Goal: Information Seeking & Learning: Understand process/instructions

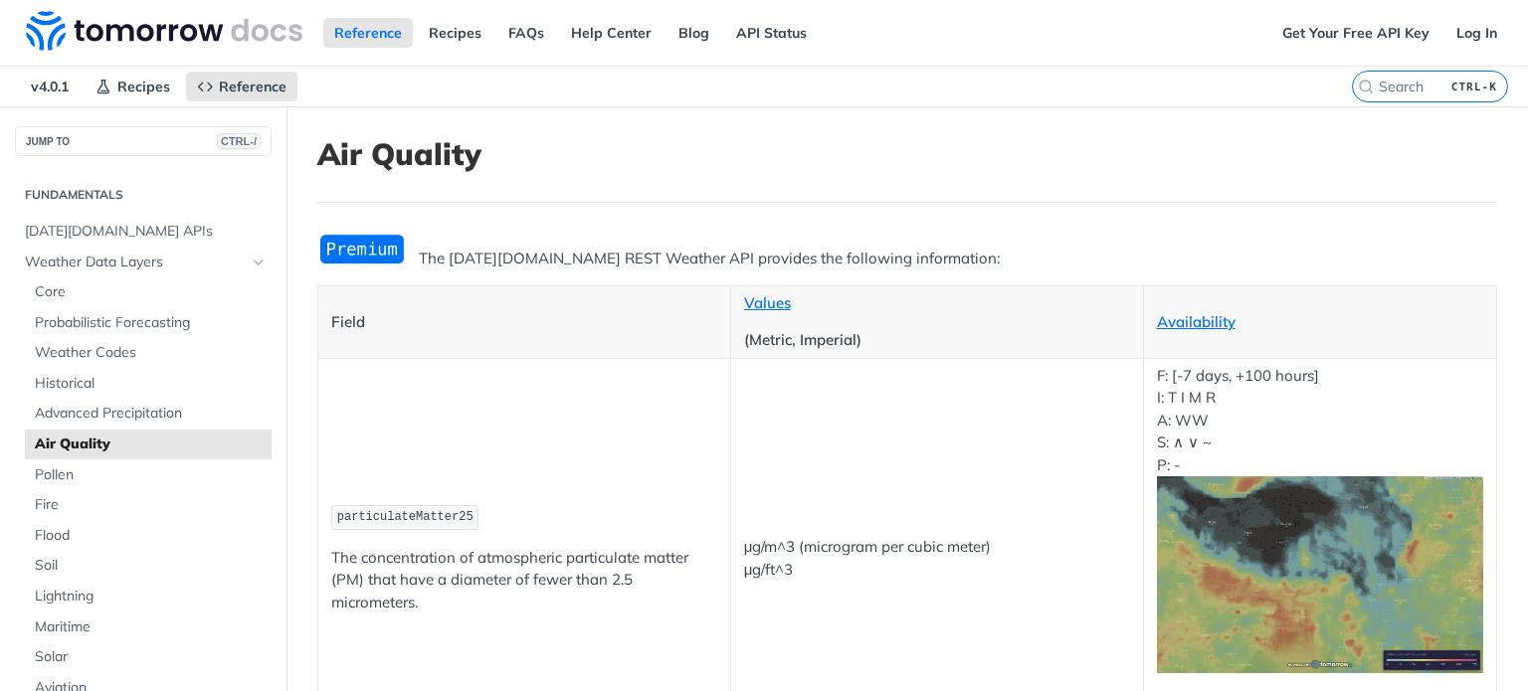
click at [848, 82] on nav "v4.0.1 Recipes Reference" at bounding box center [676, 87] width 1352 height 40
click at [80, 405] on span "Advanced Precipitation" at bounding box center [151, 414] width 232 height 20
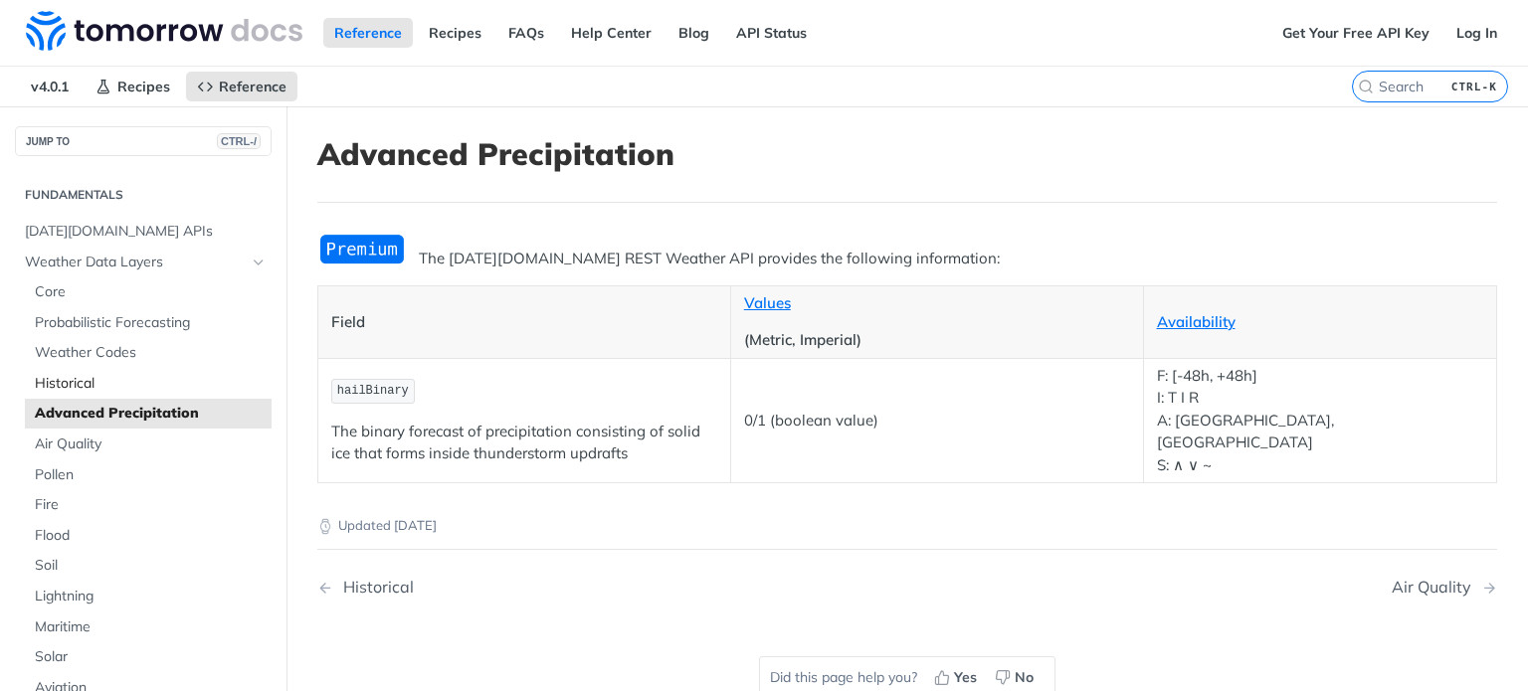
click at [87, 374] on span "Historical" at bounding box center [151, 384] width 232 height 20
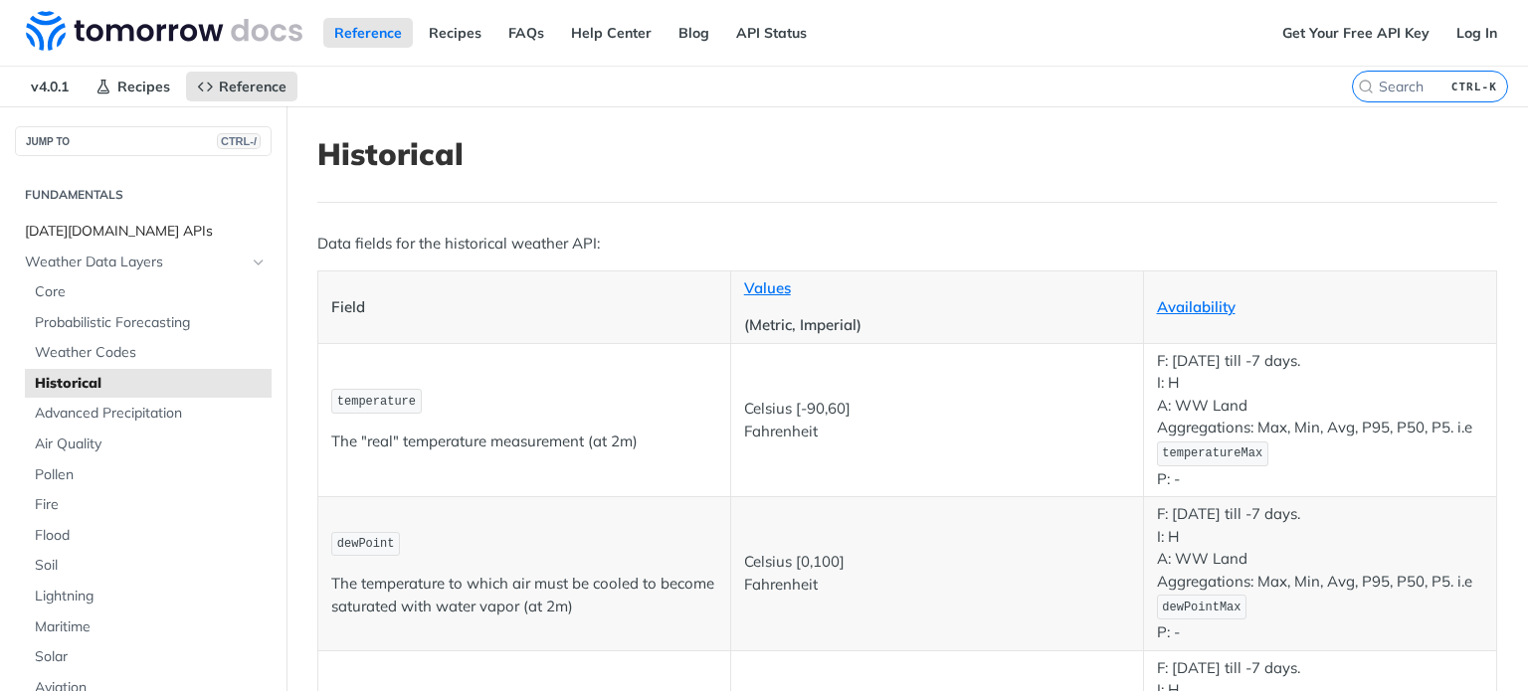
click at [123, 233] on span "[DATE][DOMAIN_NAME] APIs" at bounding box center [146, 232] width 242 height 20
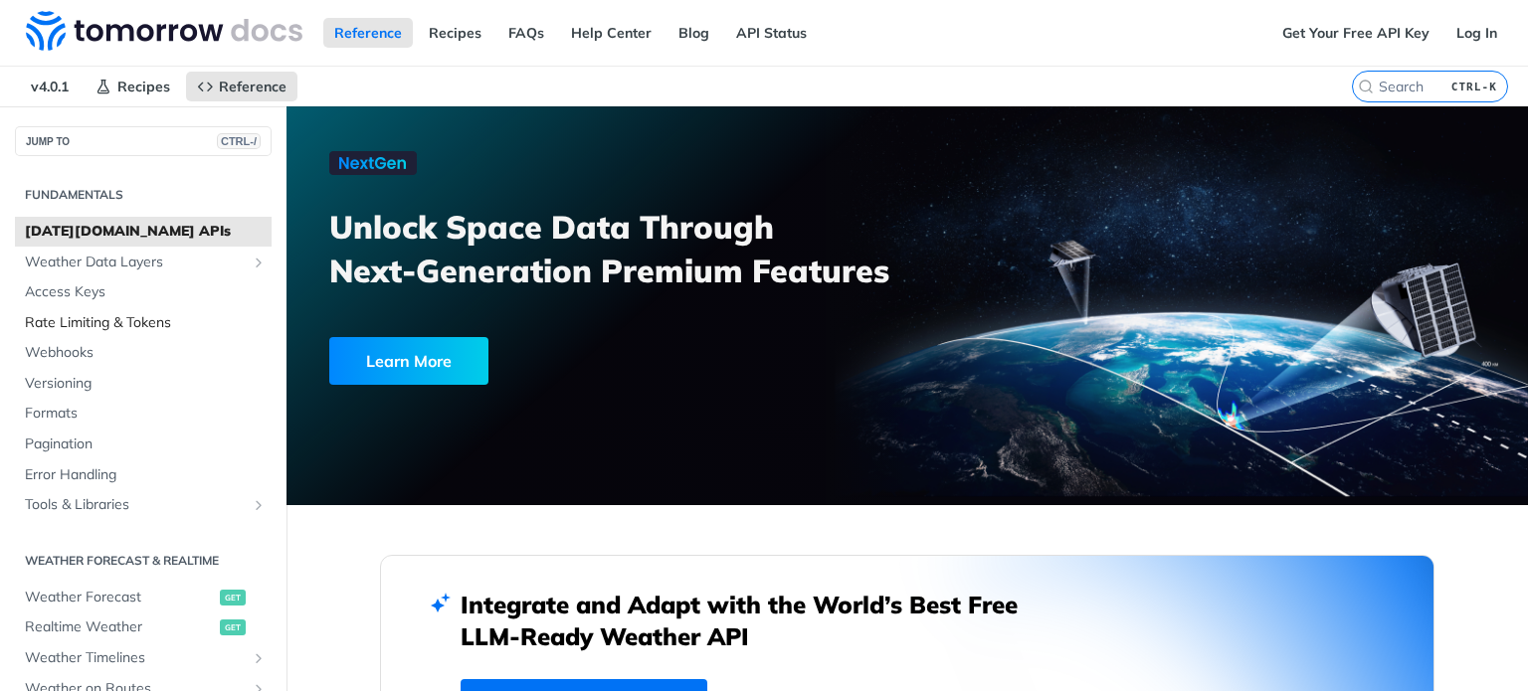
click at [119, 317] on span "Rate Limiting & Tokens" at bounding box center [146, 323] width 242 height 20
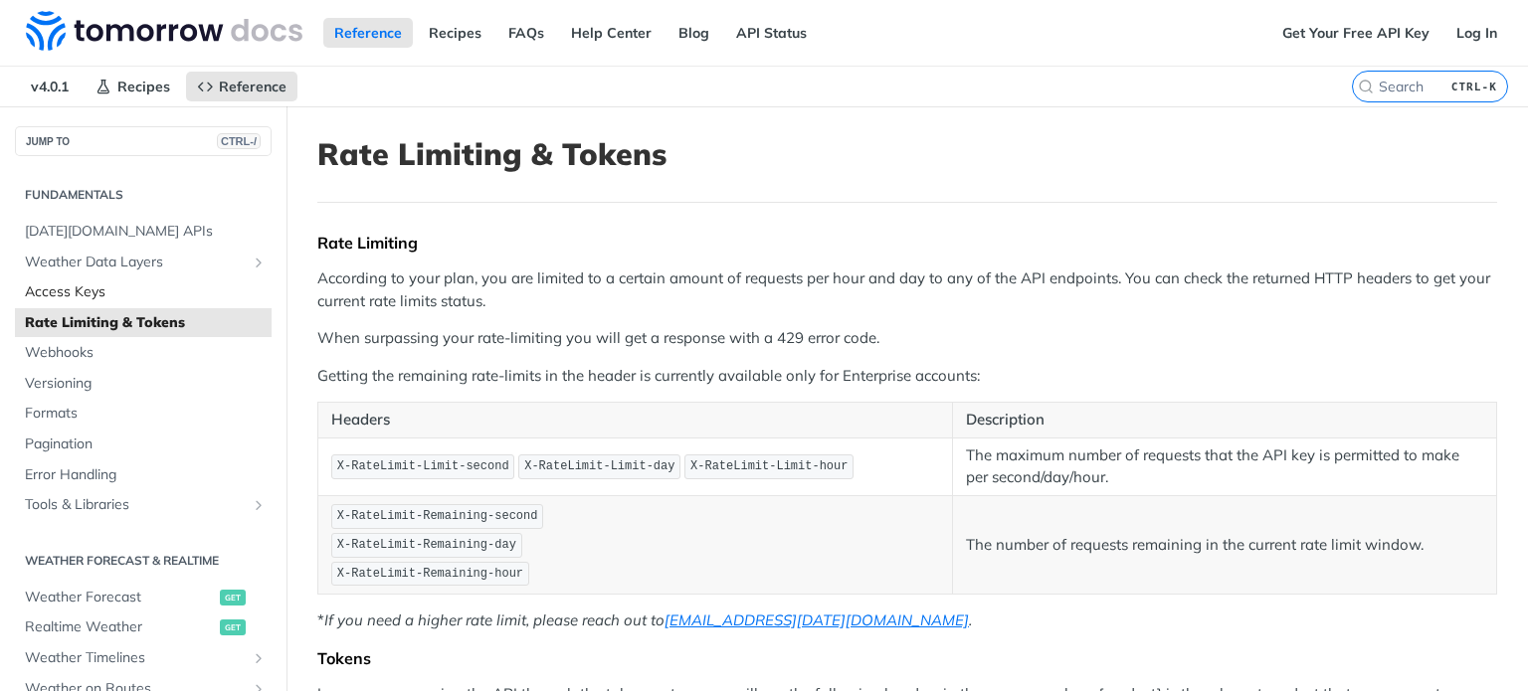
click at [127, 289] on span "Access Keys" at bounding box center [146, 293] width 242 height 20
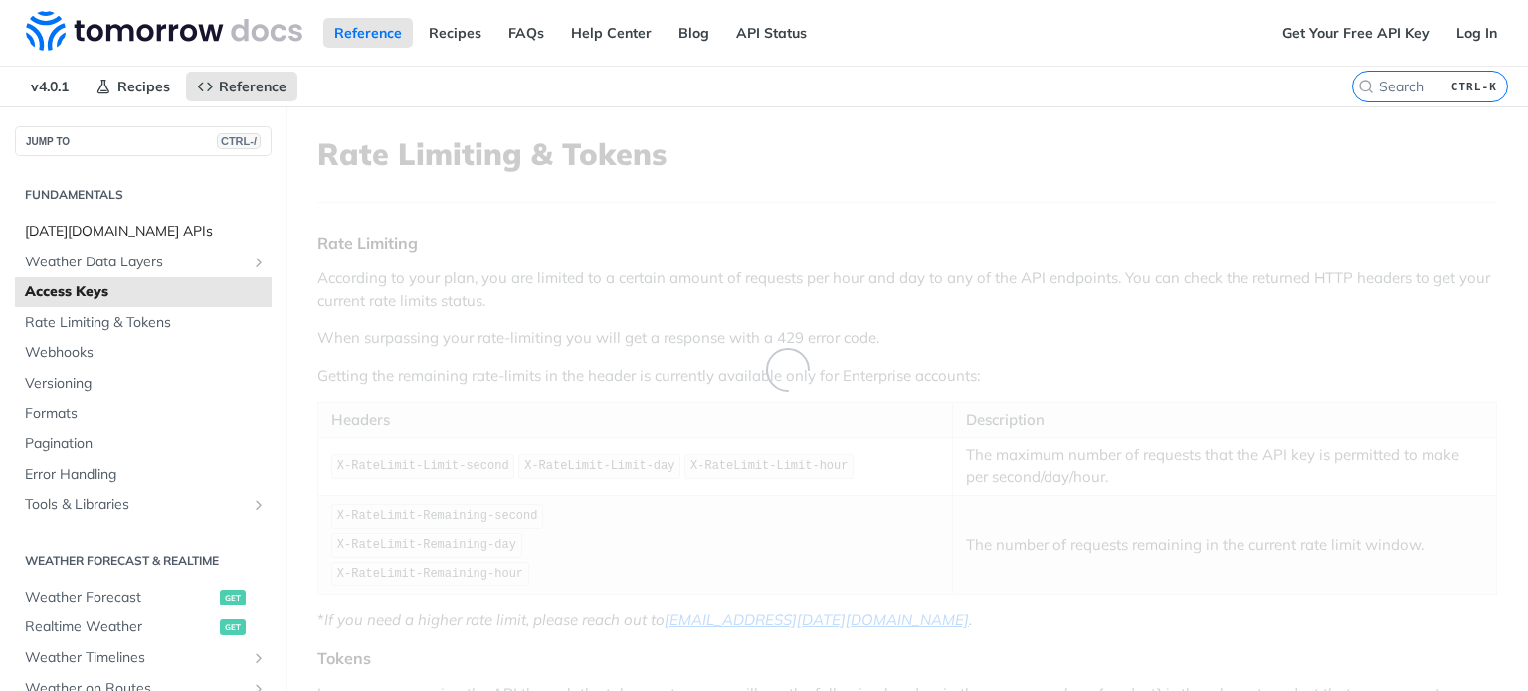
click at [134, 231] on span "[DATE][DOMAIN_NAME] APIs" at bounding box center [146, 232] width 242 height 20
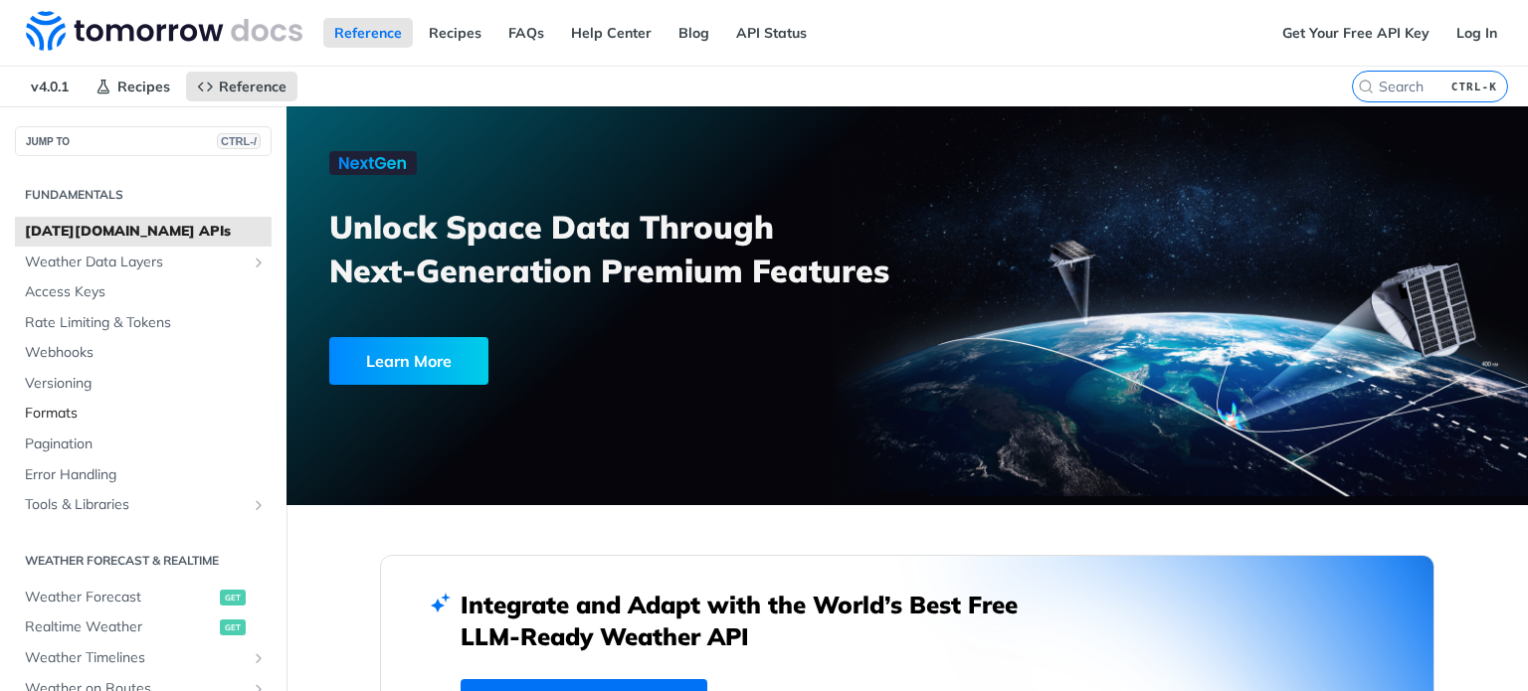
click at [72, 411] on span "Formats" at bounding box center [146, 414] width 242 height 20
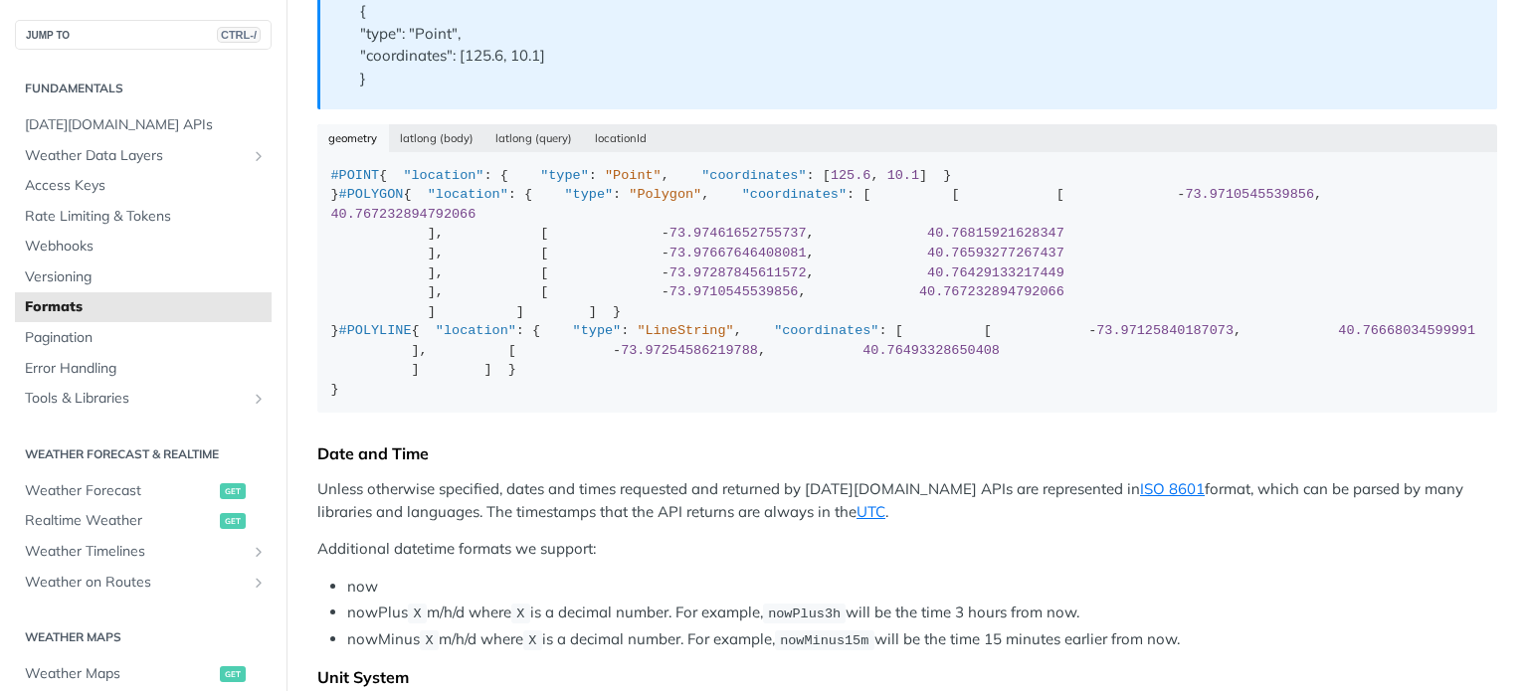
scroll to position [715, 0]
click at [121, 342] on span "Pagination" at bounding box center [146, 338] width 242 height 20
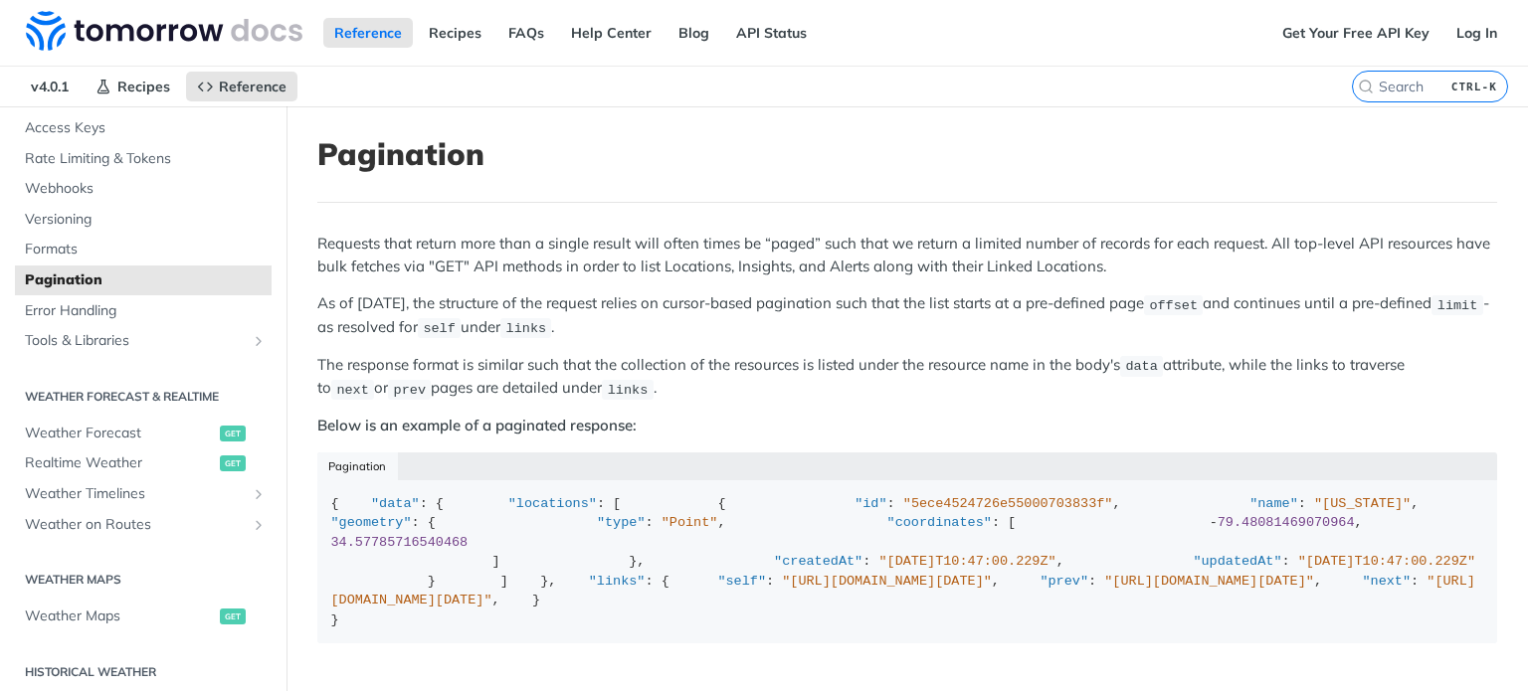
scroll to position [175, 0]
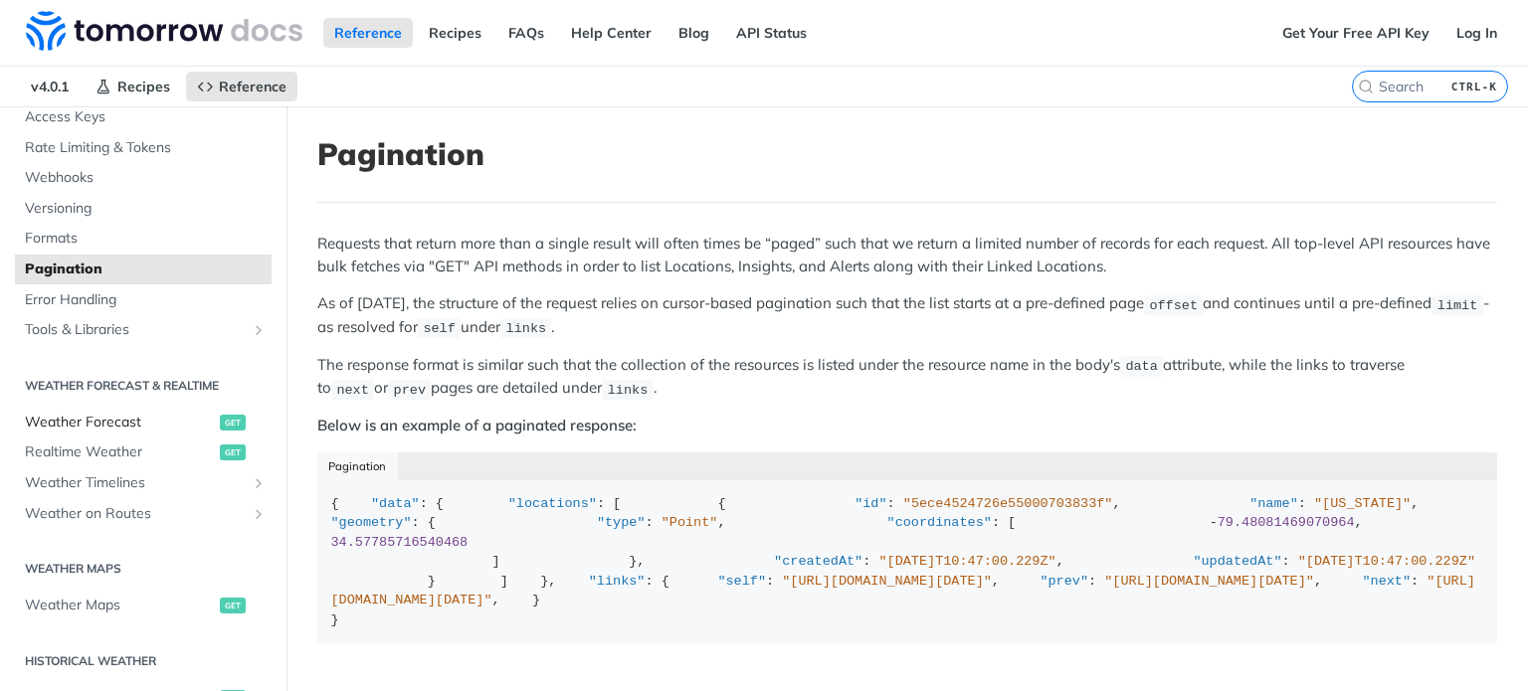
click at [122, 426] on span "Weather Forecast" at bounding box center [120, 423] width 190 height 20
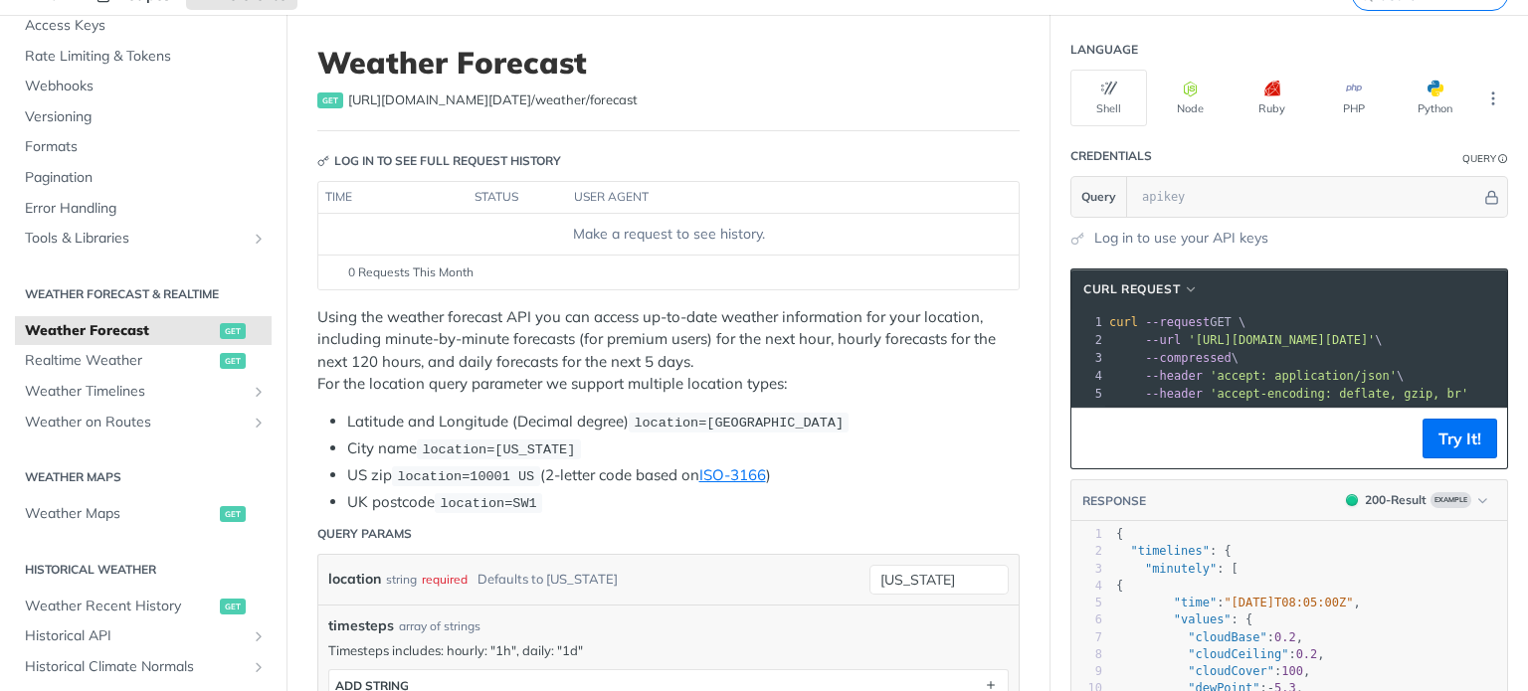
scroll to position [96, 0]
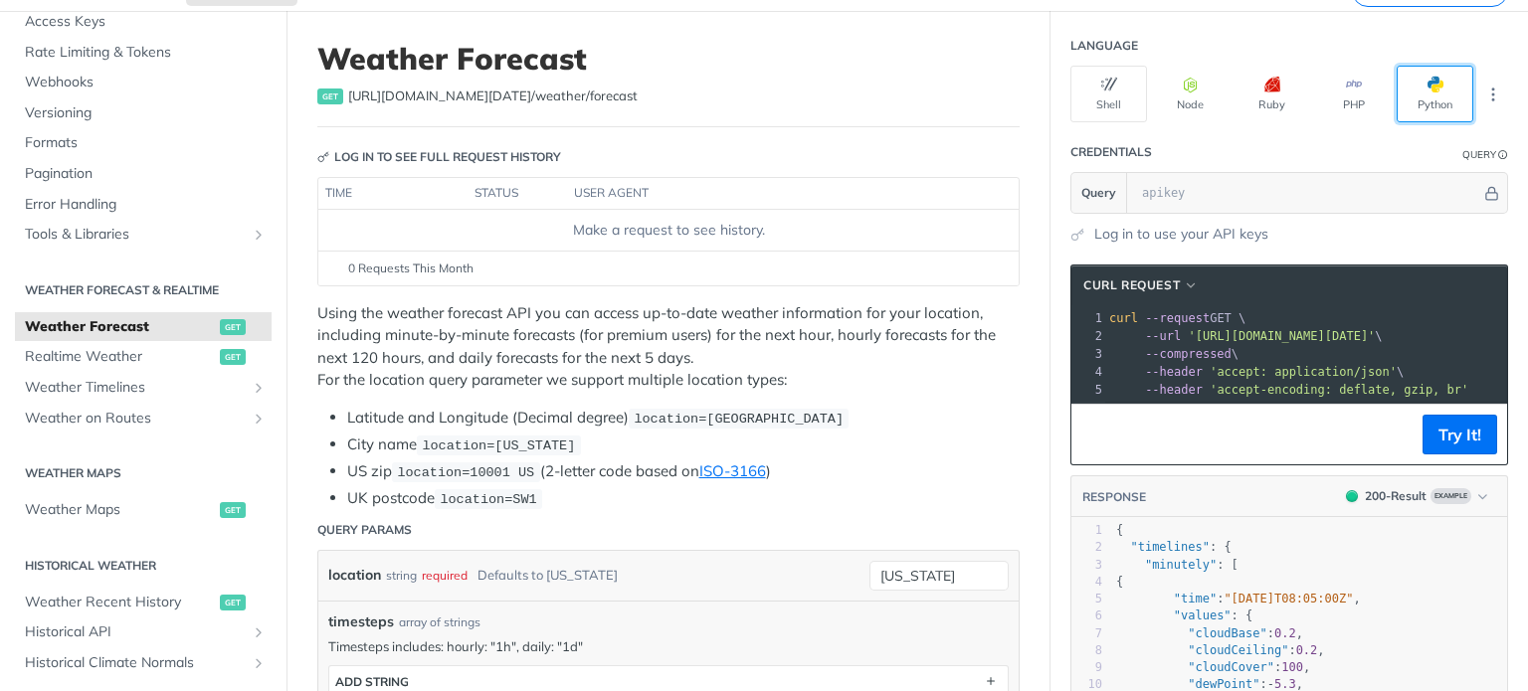
click at [1410, 85] on button "Python" at bounding box center [1435, 94] width 77 height 57
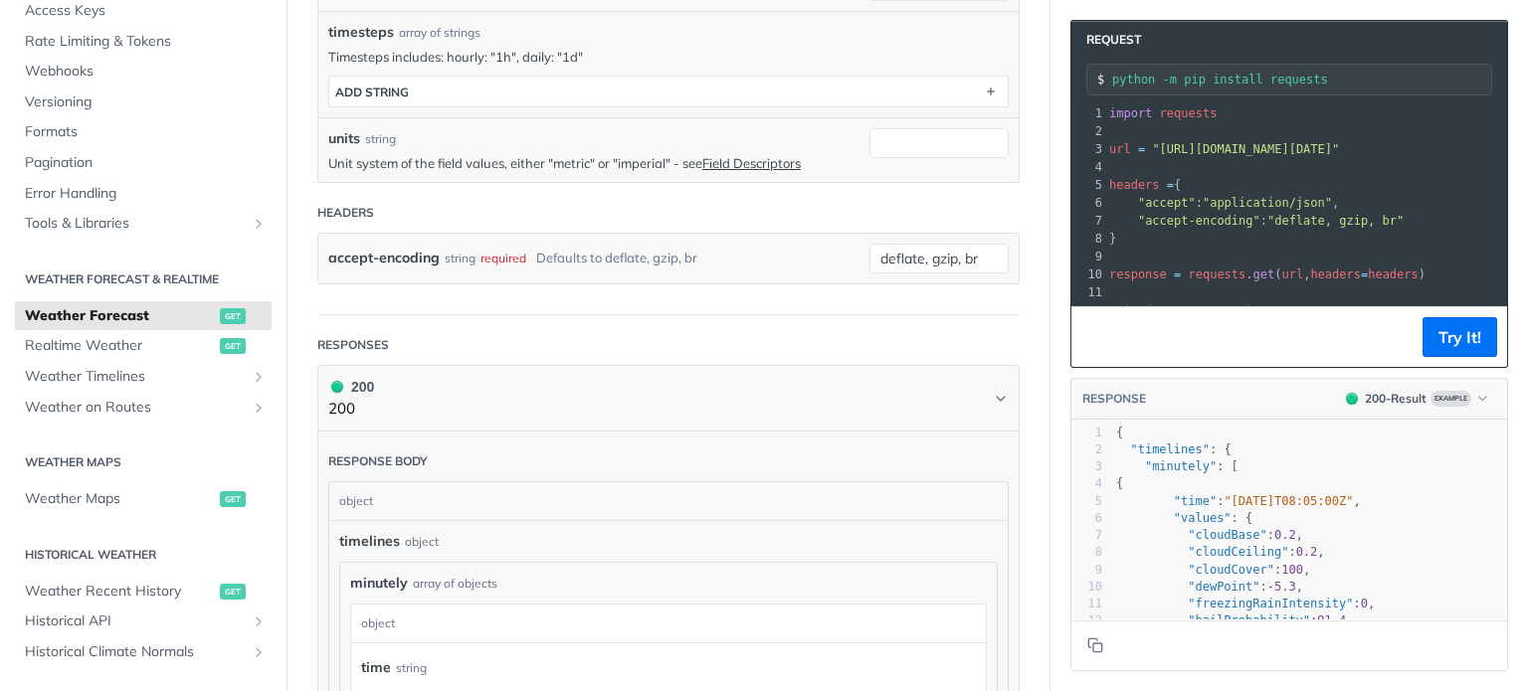
scroll to position [696, 0]
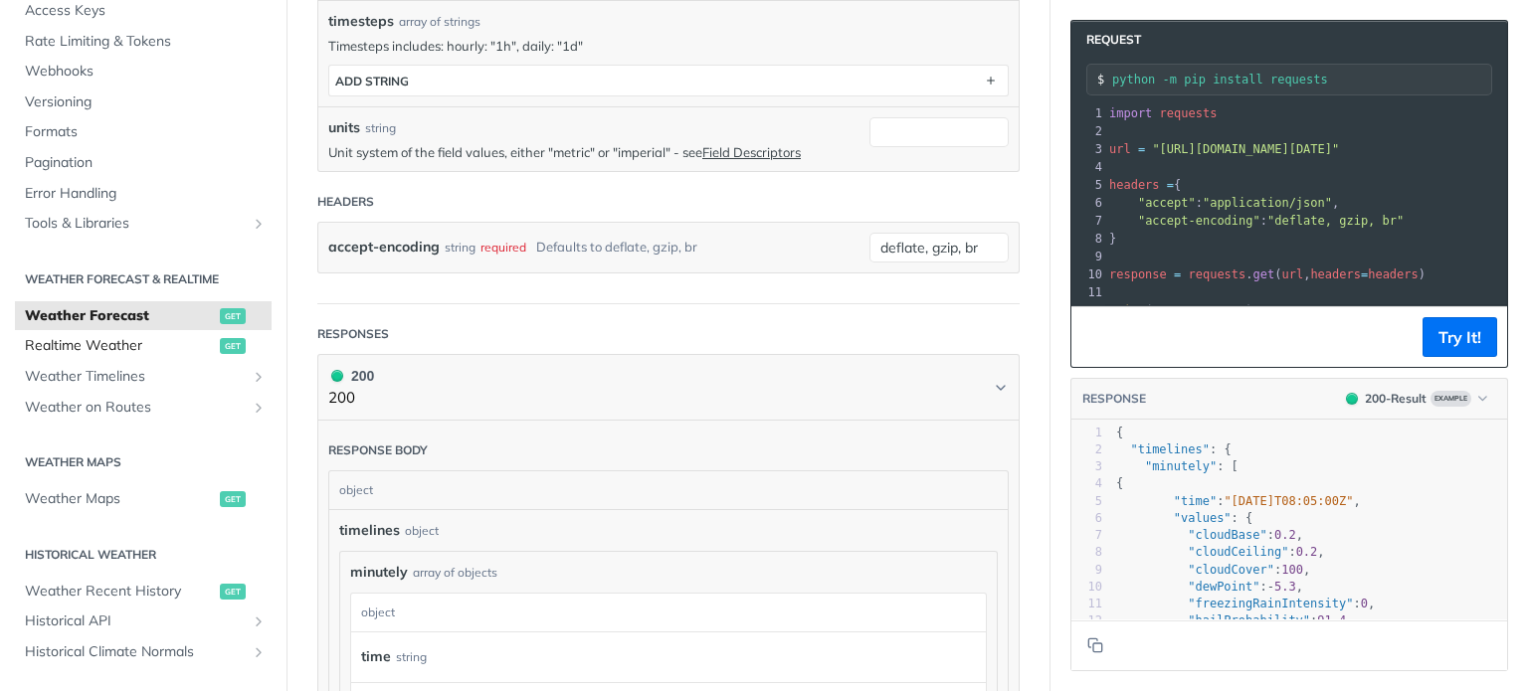
click at [137, 356] on link "Realtime Weather get" at bounding box center [143, 346] width 257 height 30
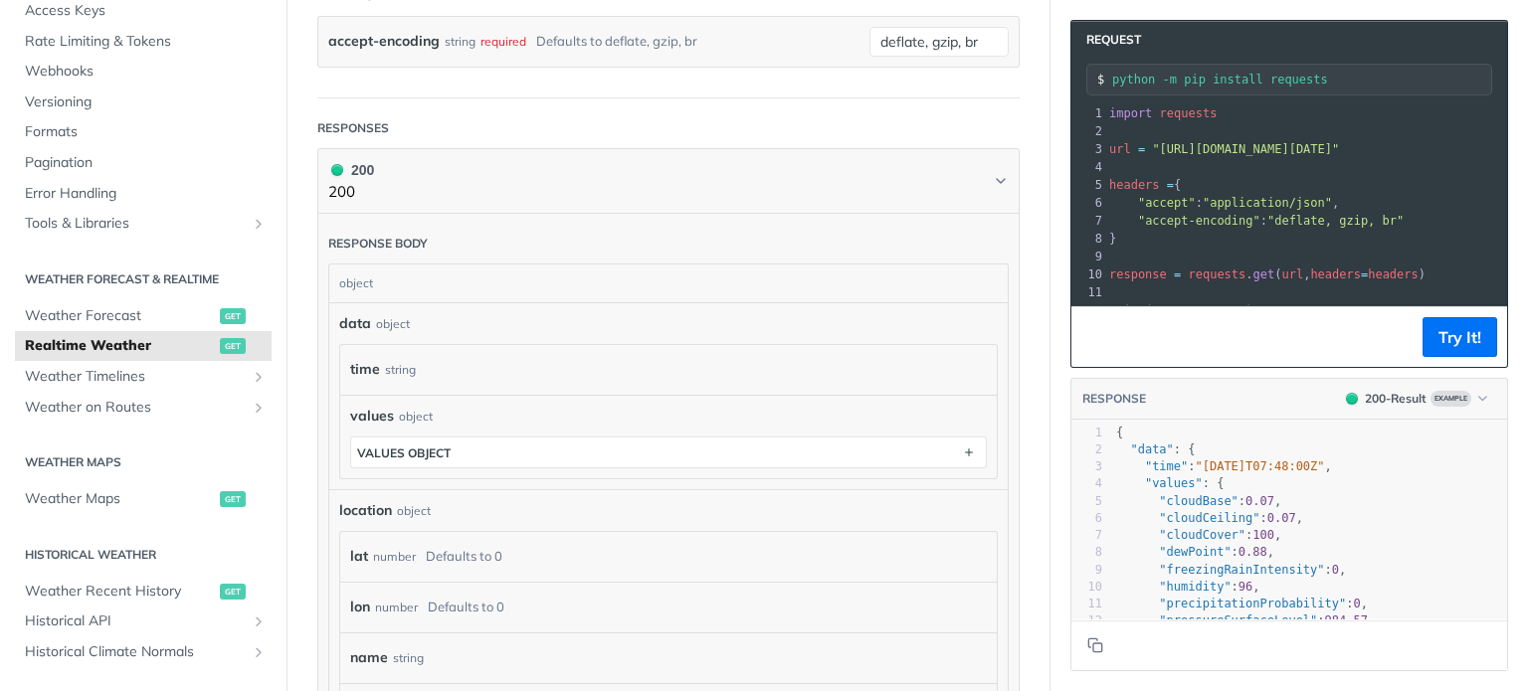
scroll to position [771, 0]
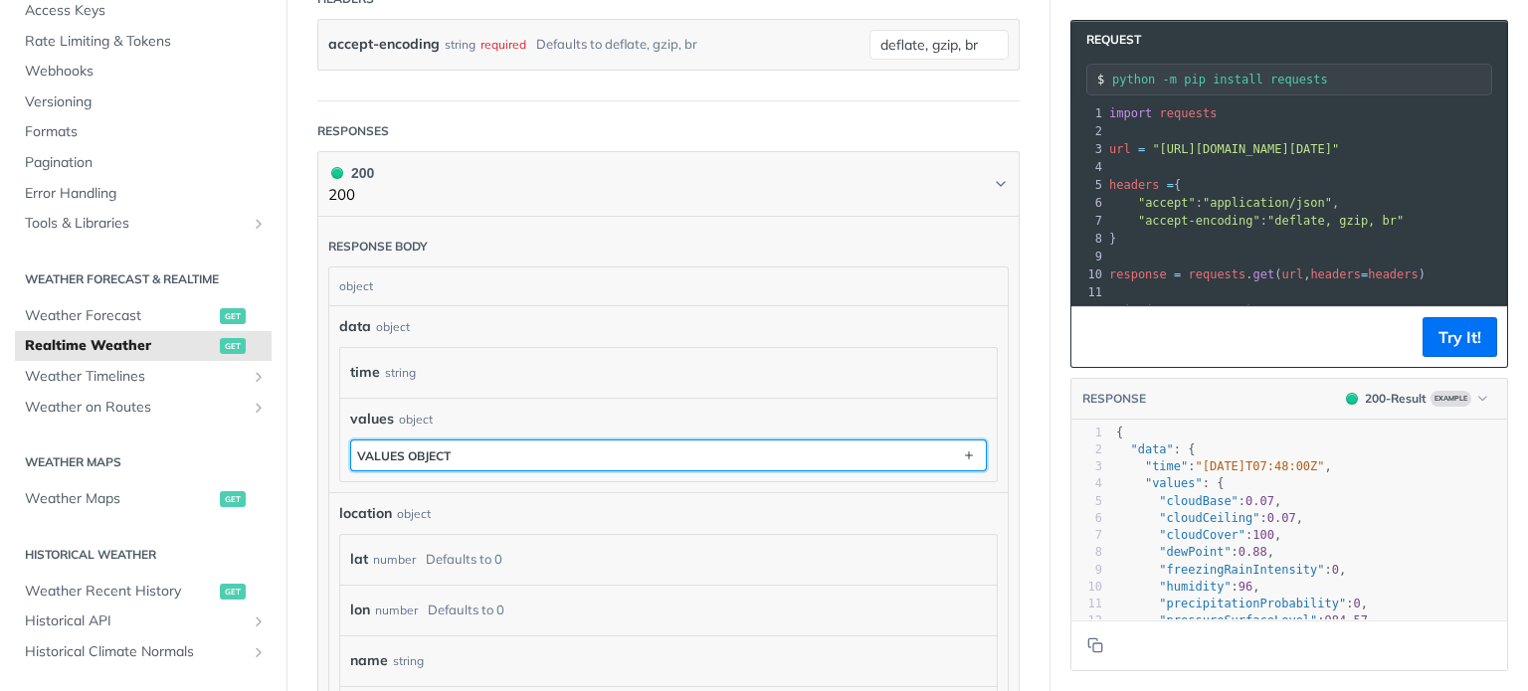
click at [708, 453] on button "values object" at bounding box center [668, 456] width 635 height 30
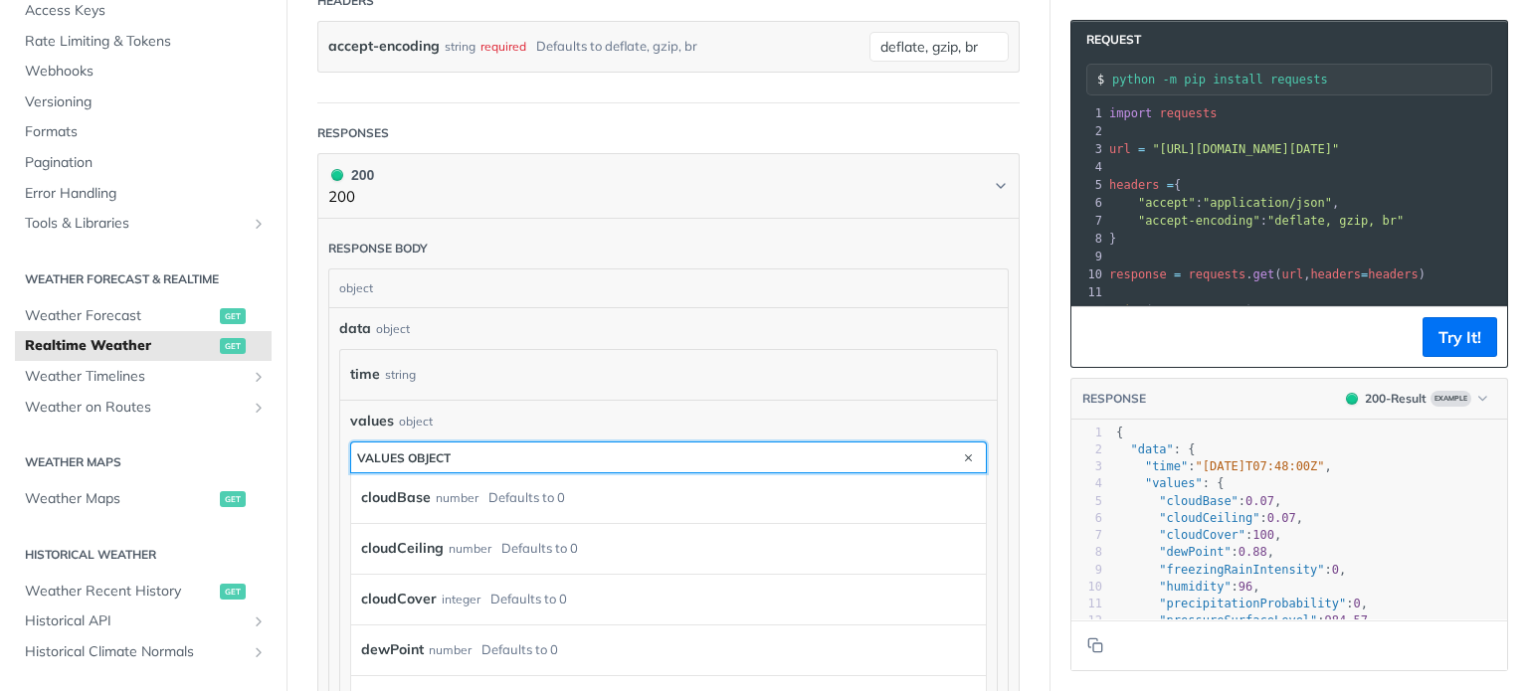
scroll to position [741, 0]
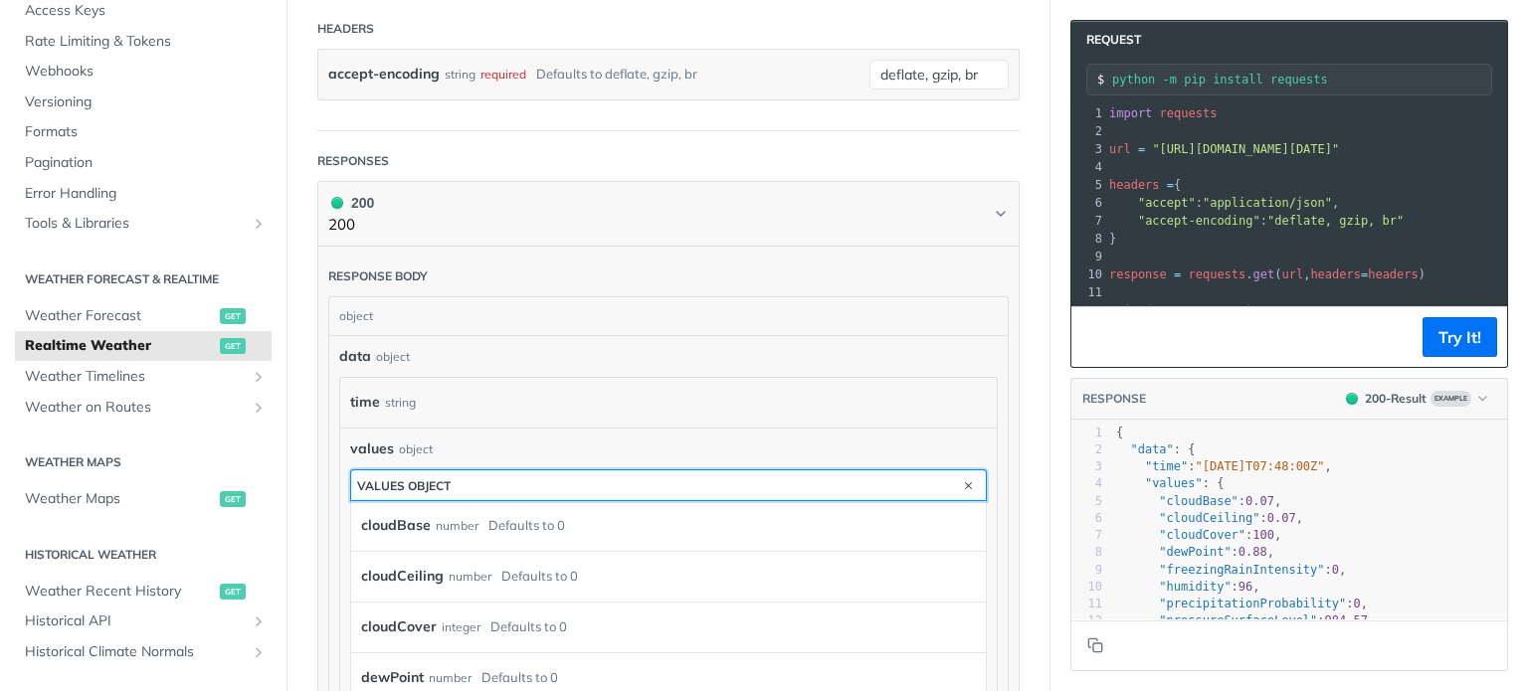
click at [623, 480] on button "values object" at bounding box center [668, 486] width 635 height 30
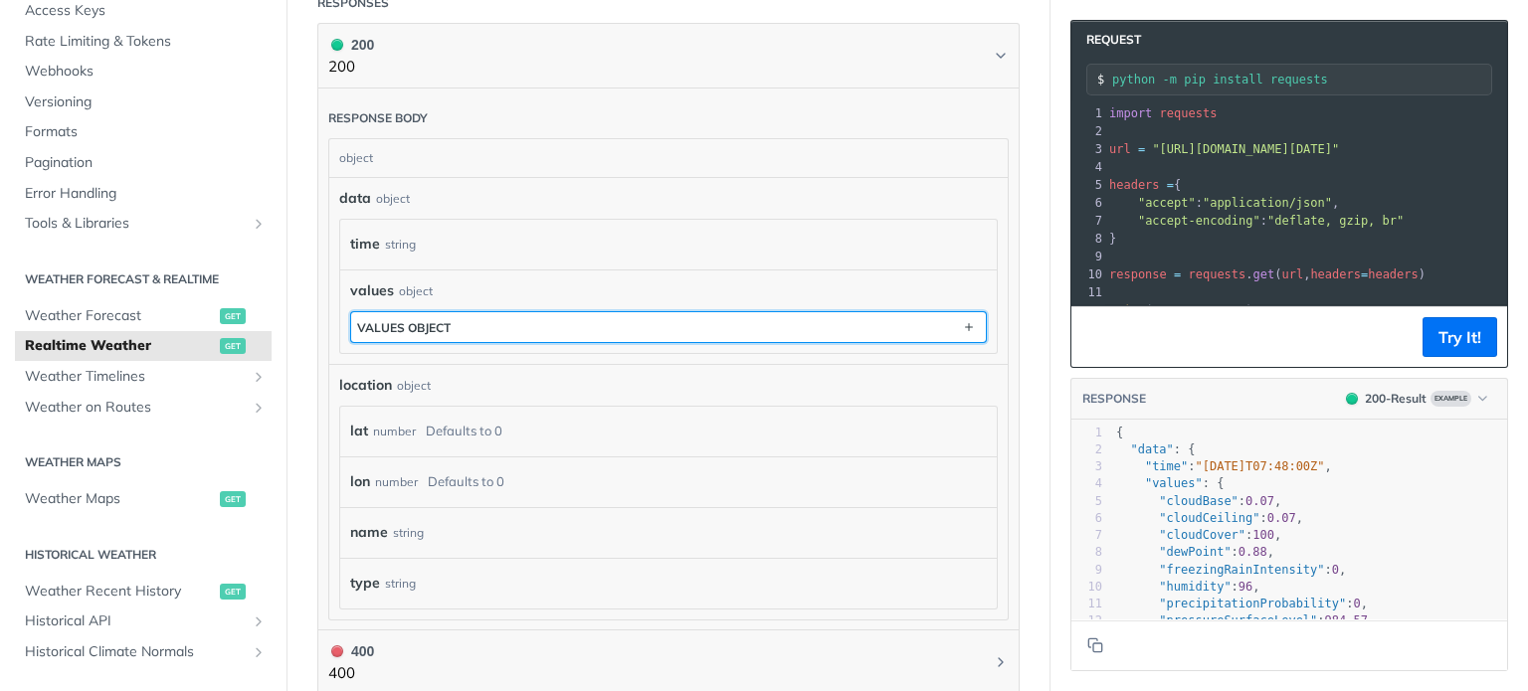
scroll to position [884, 0]
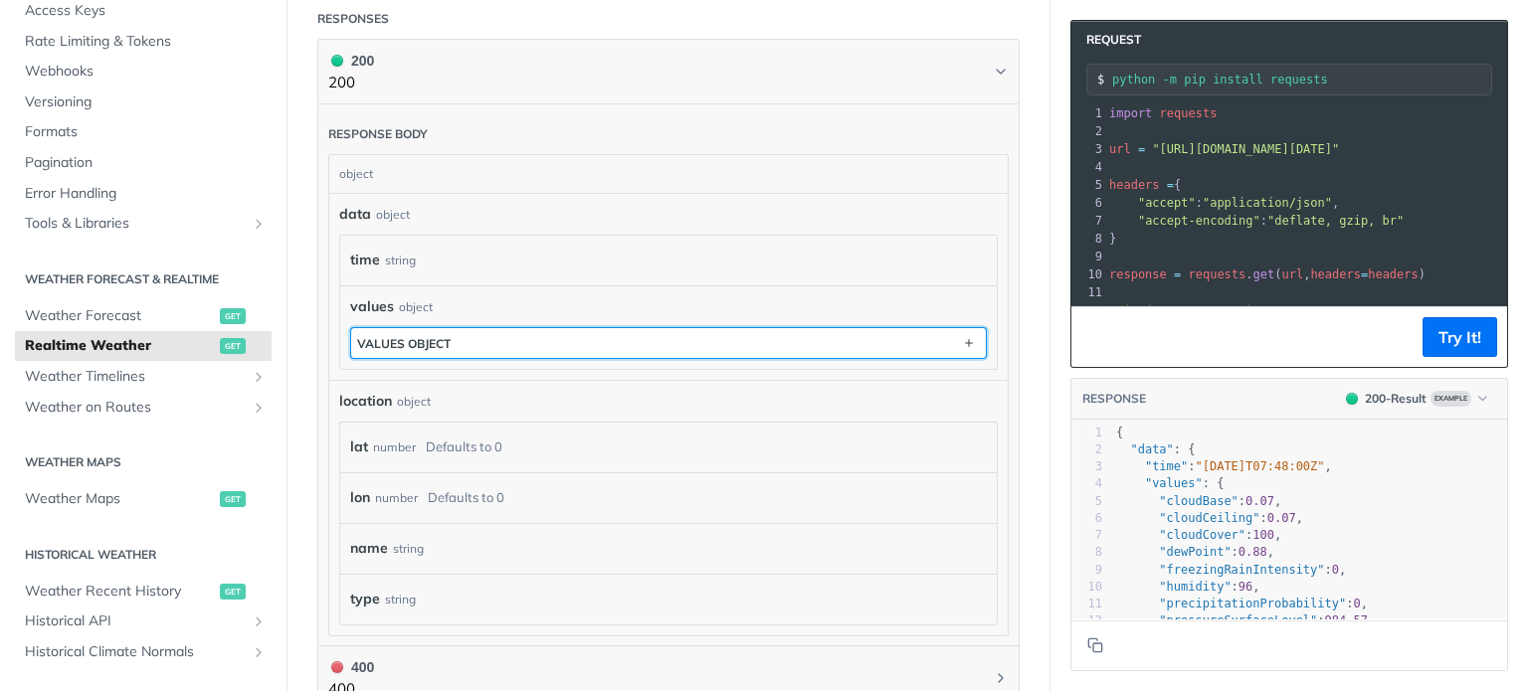
click at [741, 328] on button "values object" at bounding box center [668, 343] width 635 height 30
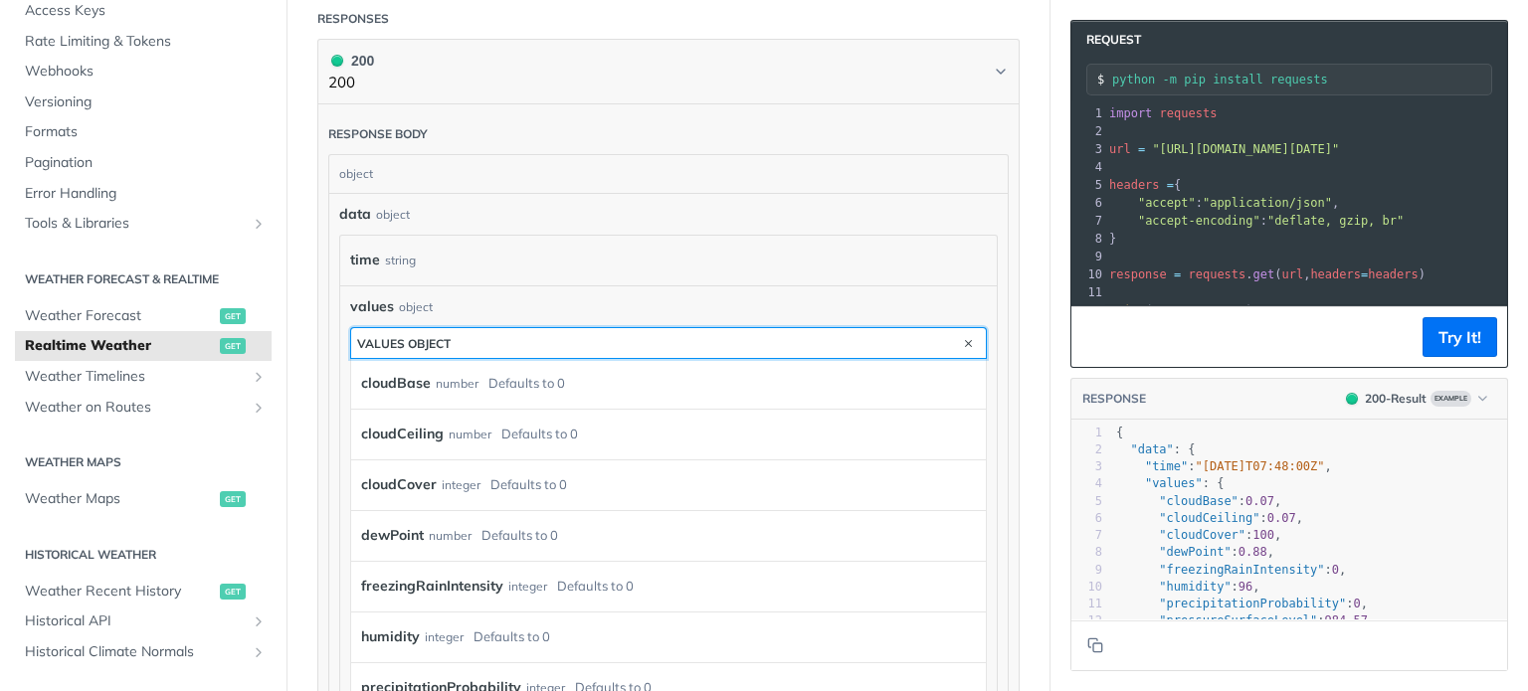
click at [569, 340] on button "values object" at bounding box center [668, 343] width 635 height 30
